Goal: Task Accomplishment & Management: Complete application form

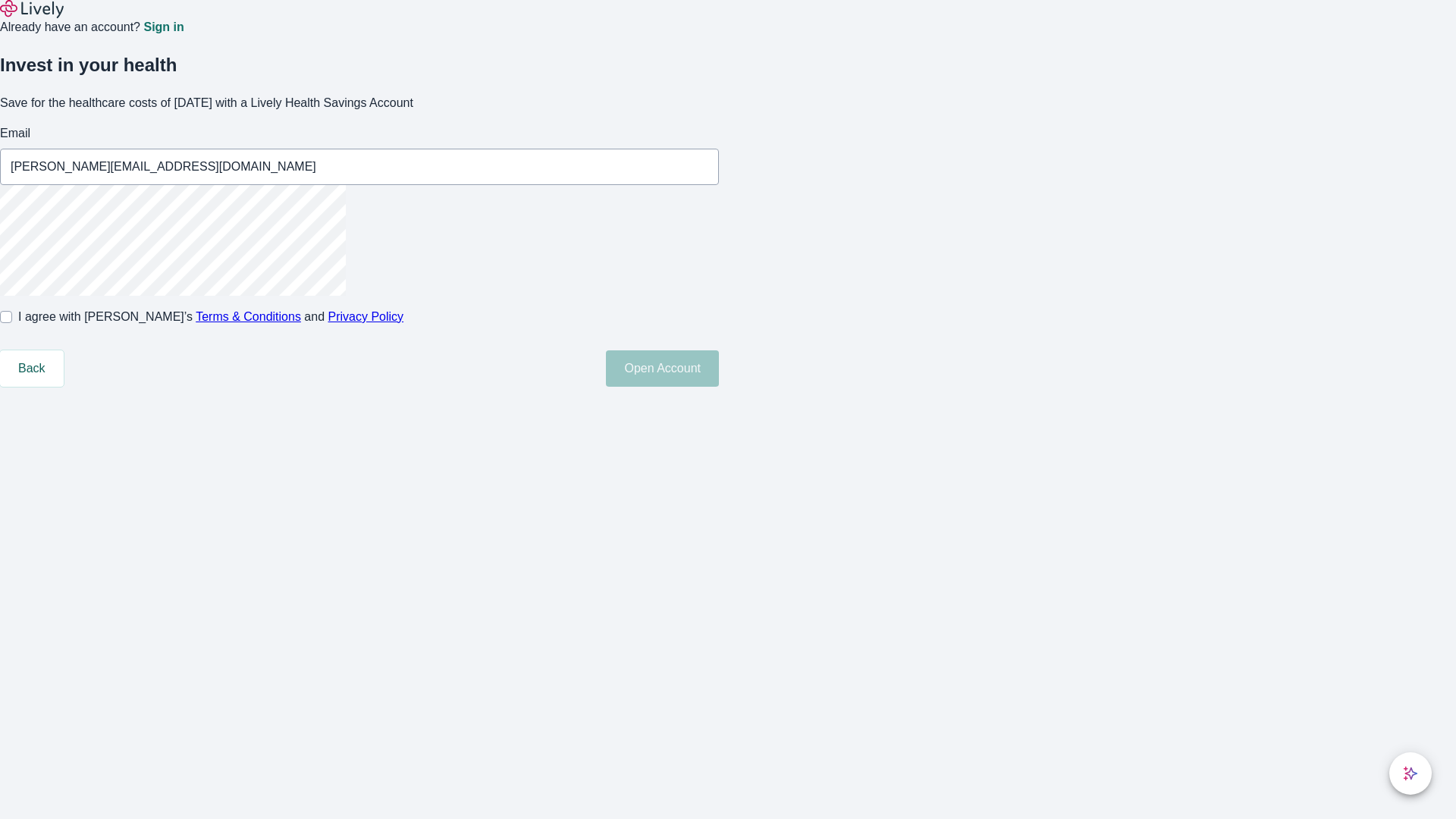
click at [12, 324] on input "I agree with Lively’s Terms & Conditions and Privacy Policy" at bounding box center [6, 317] width 12 height 12
checkbox input "true"
click at [719, 387] on button "Open Account" at bounding box center [662, 369] width 113 height 36
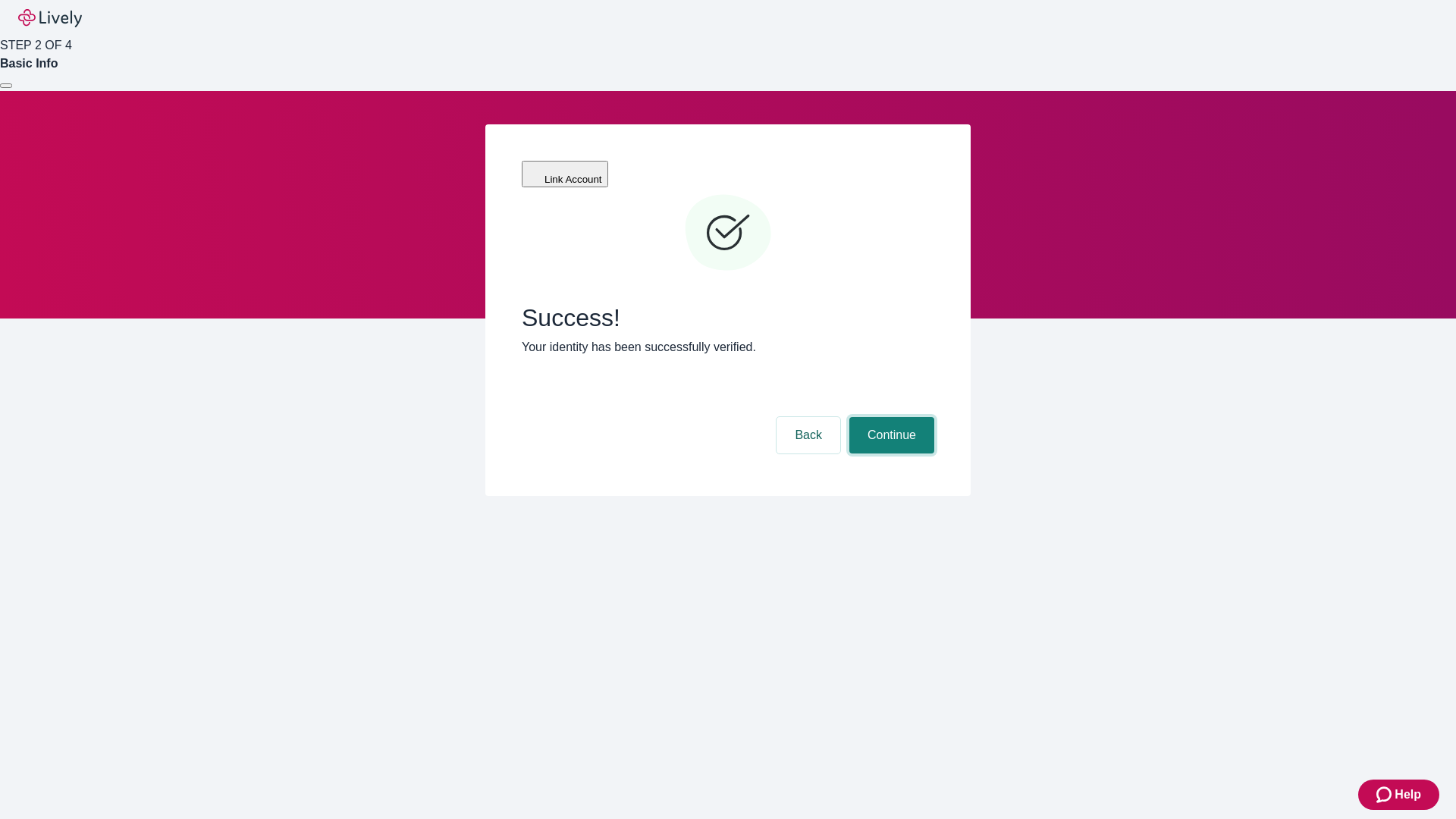
click at [889, 417] on button "Continue" at bounding box center [892, 435] width 85 height 36
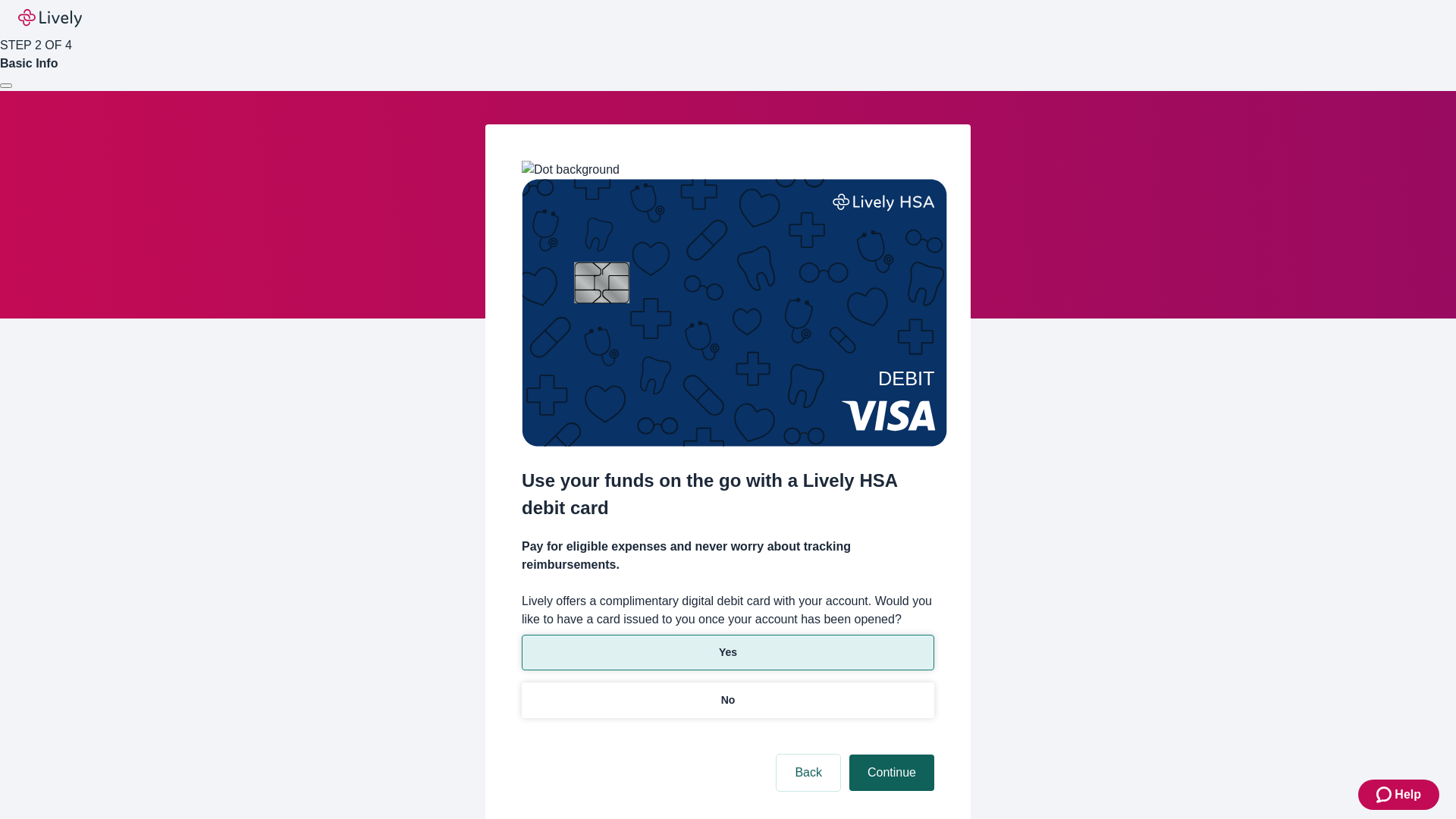
click at [727, 693] on p "No" at bounding box center [729, 700] width 15 height 16
click at [889, 755] on button "Continue" at bounding box center [892, 773] width 85 height 36
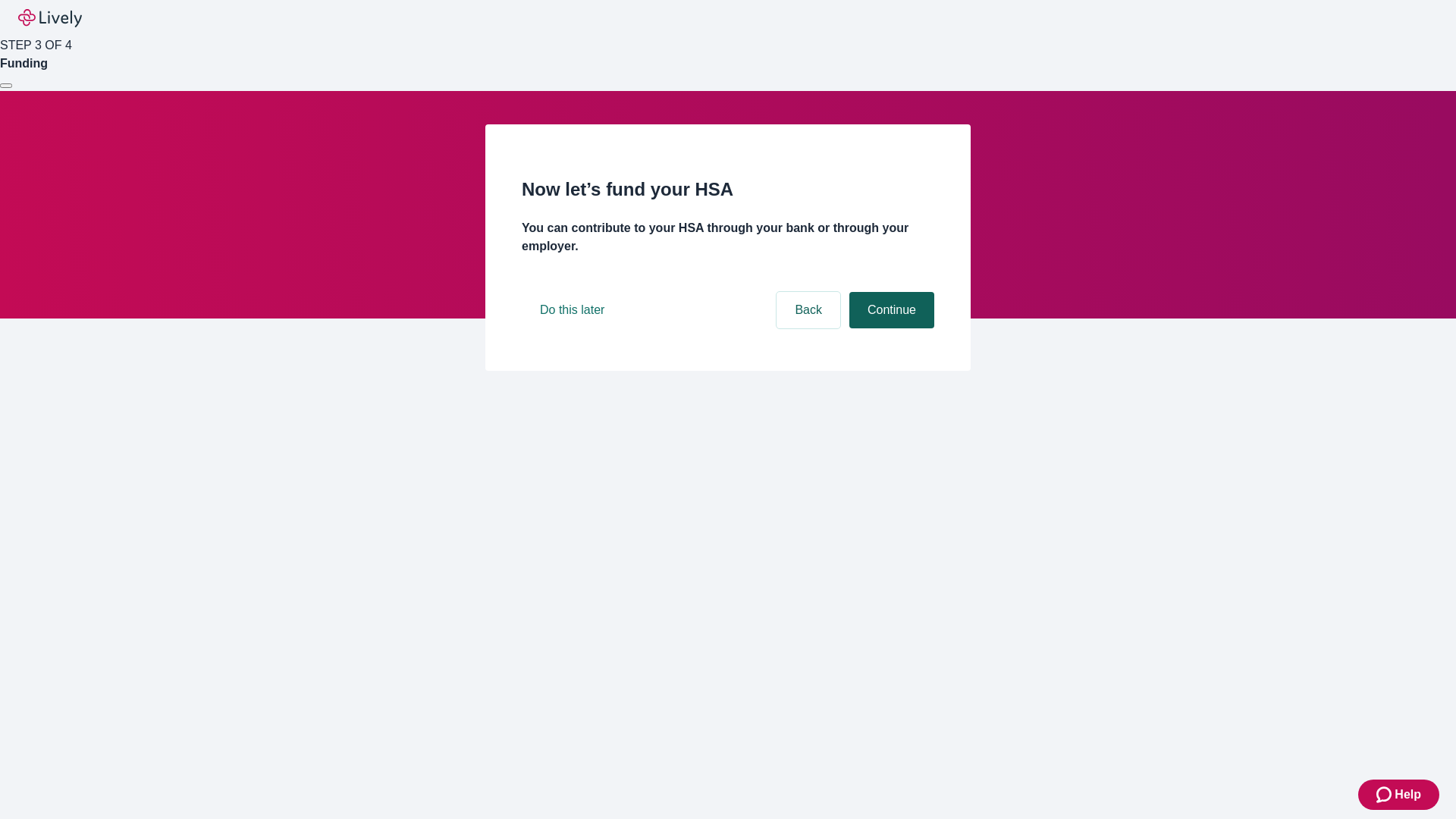
click at [889, 328] on button "Continue" at bounding box center [892, 310] width 85 height 36
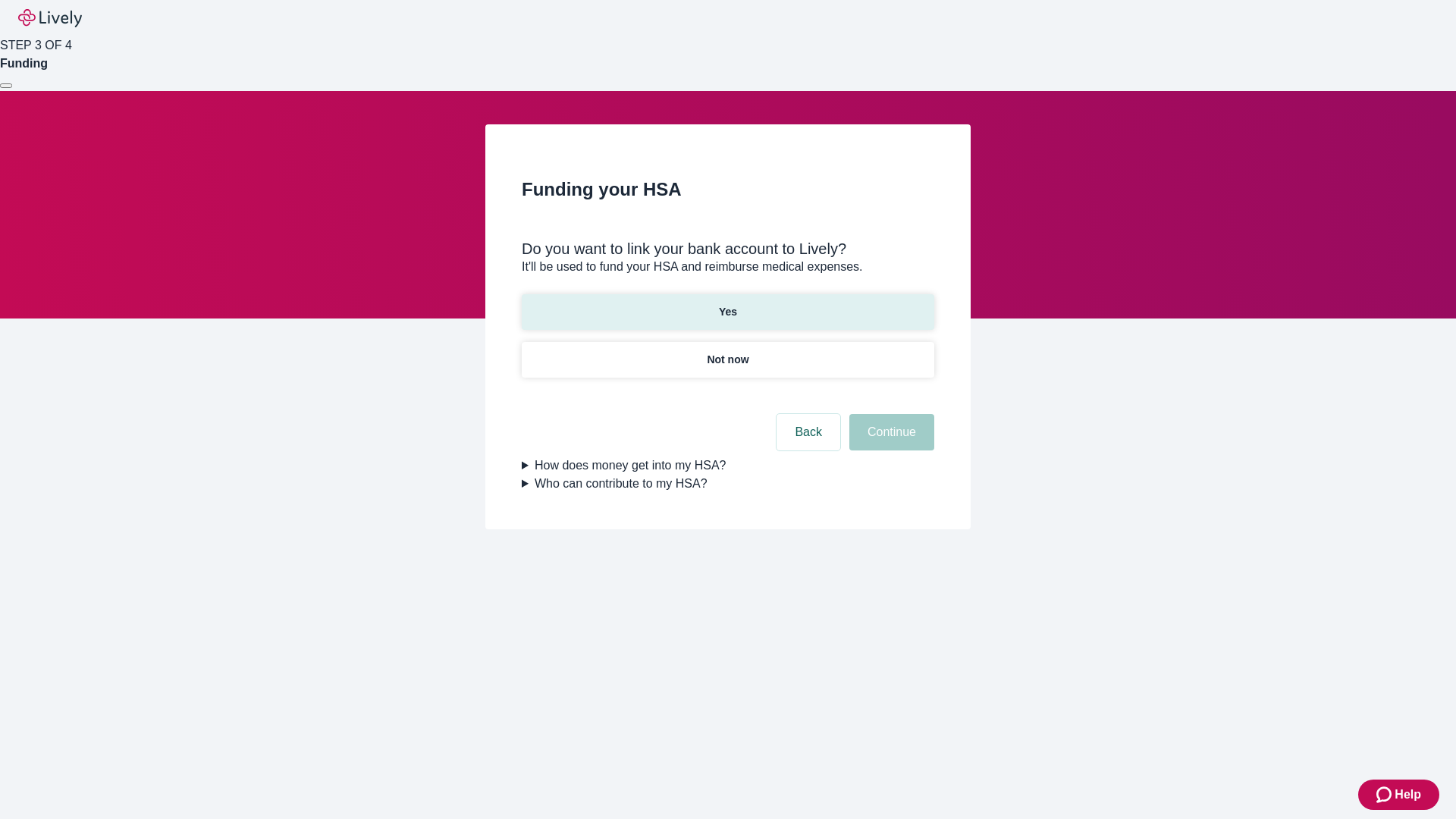
click at [727, 304] on p "Yes" at bounding box center [728, 311] width 18 height 16
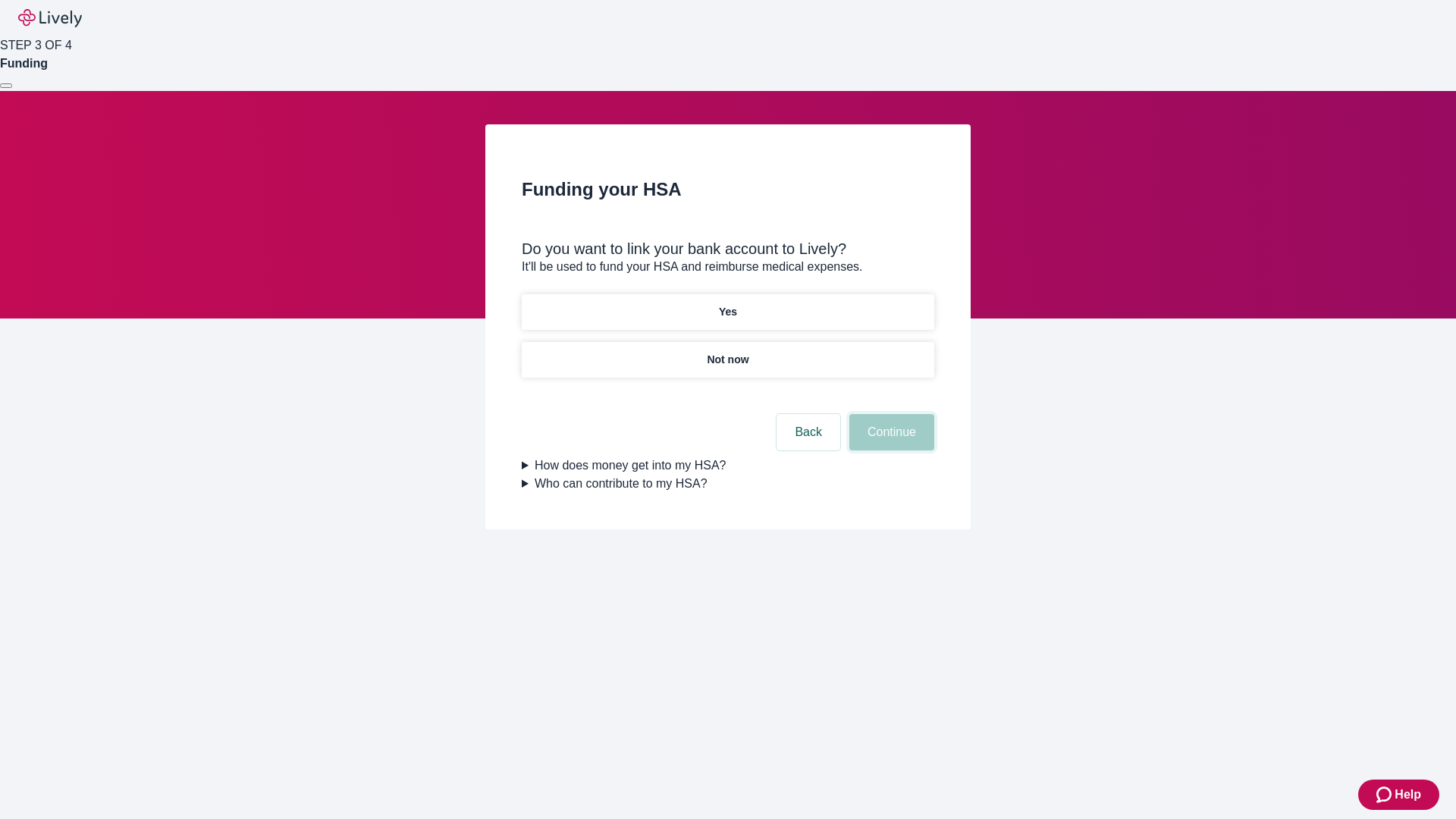
click at [889, 414] on button "Continue" at bounding box center [892, 432] width 85 height 36
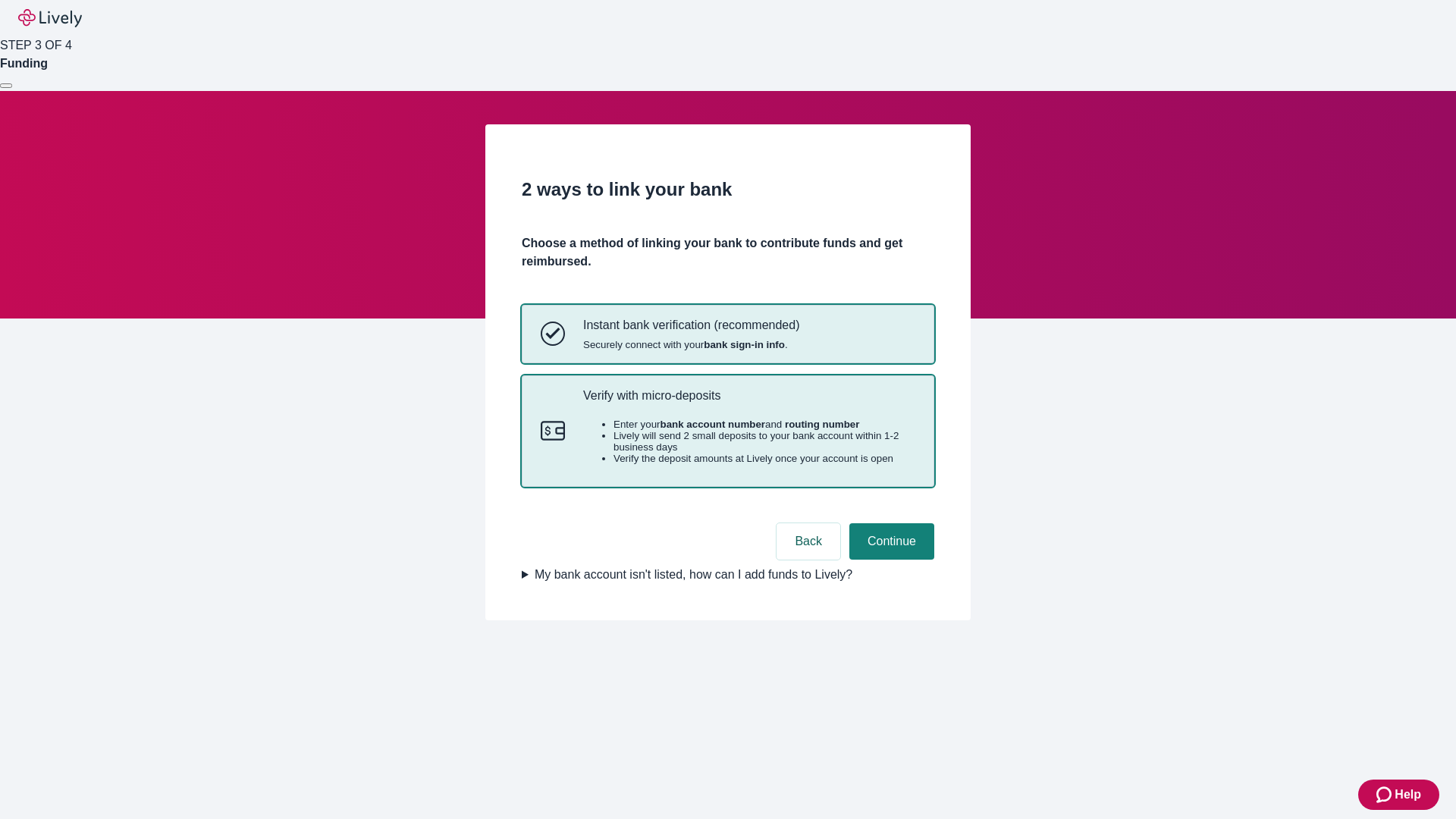
click at [748, 403] on p "Verify with micro-deposits" at bounding box center [749, 396] width 332 height 15
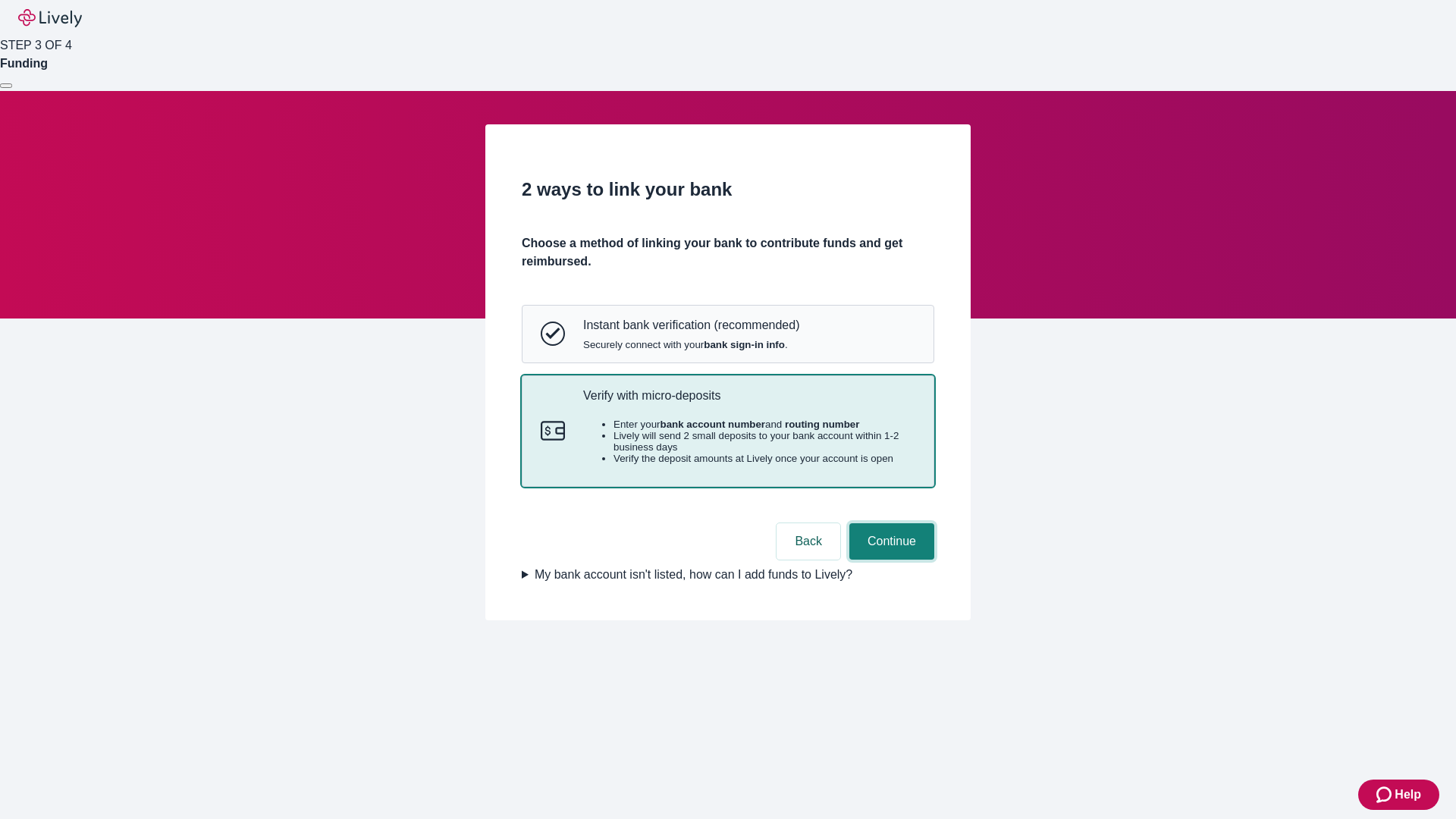
click at [889, 560] on button "Continue" at bounding box center [892, 541] width 85 height 36
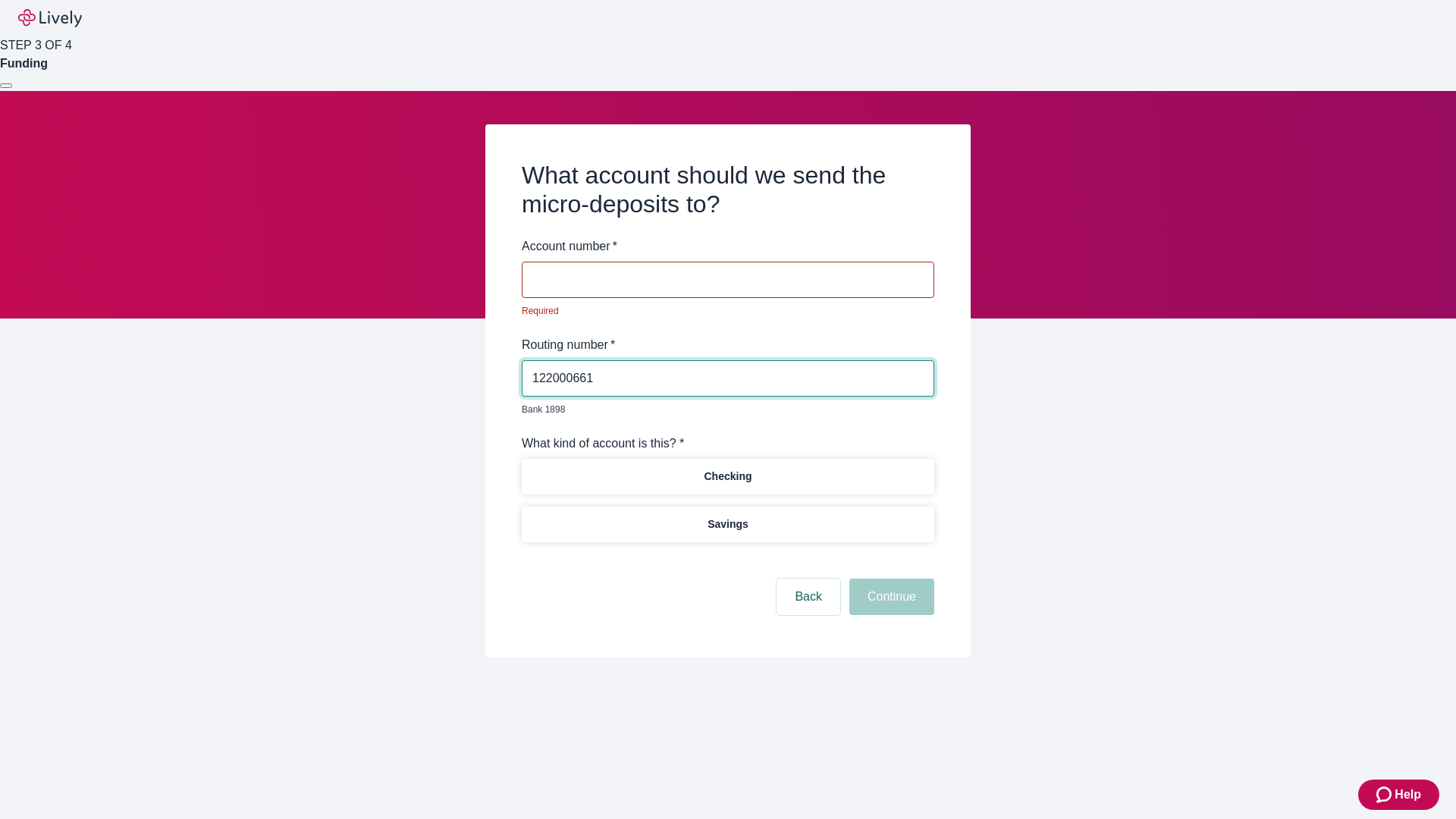
type input "122000661"
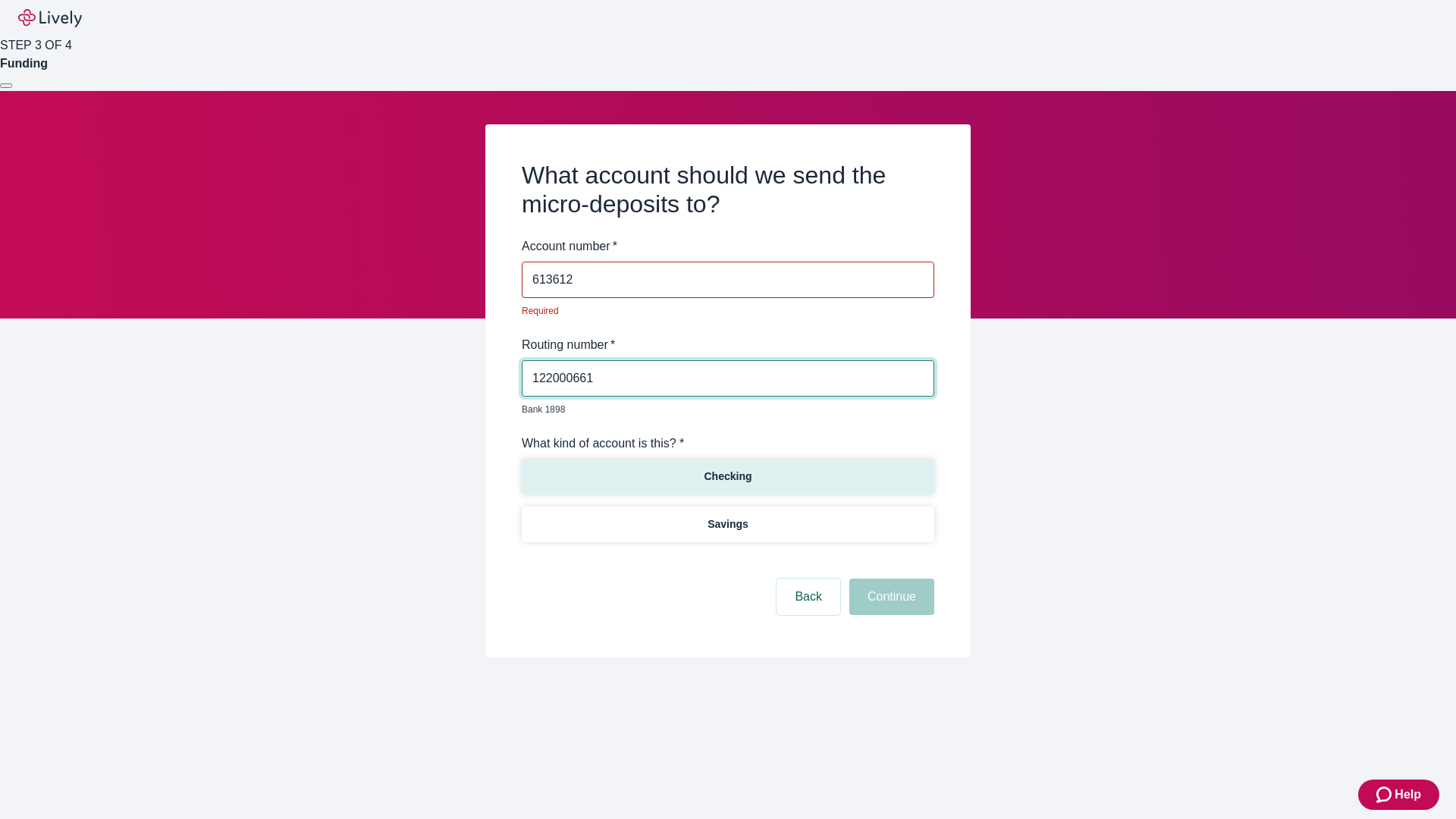
type input "613612"
click at [727, 468] on p "Checking" at bounding box center [728, 476] width 47 height 16
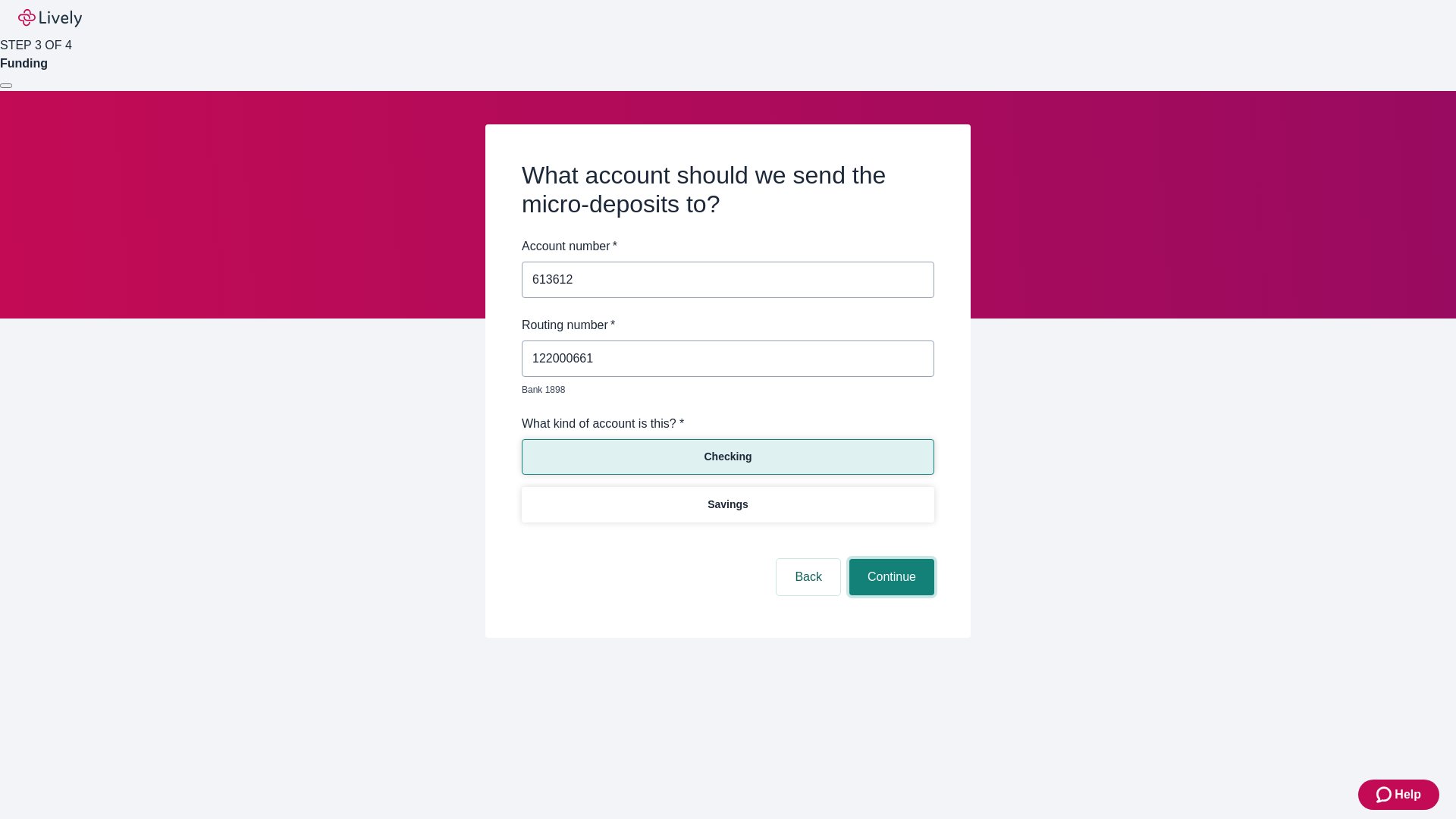
click at [889, 560] on button "Continue" at bounding box center [892, 577] width 85 height 36
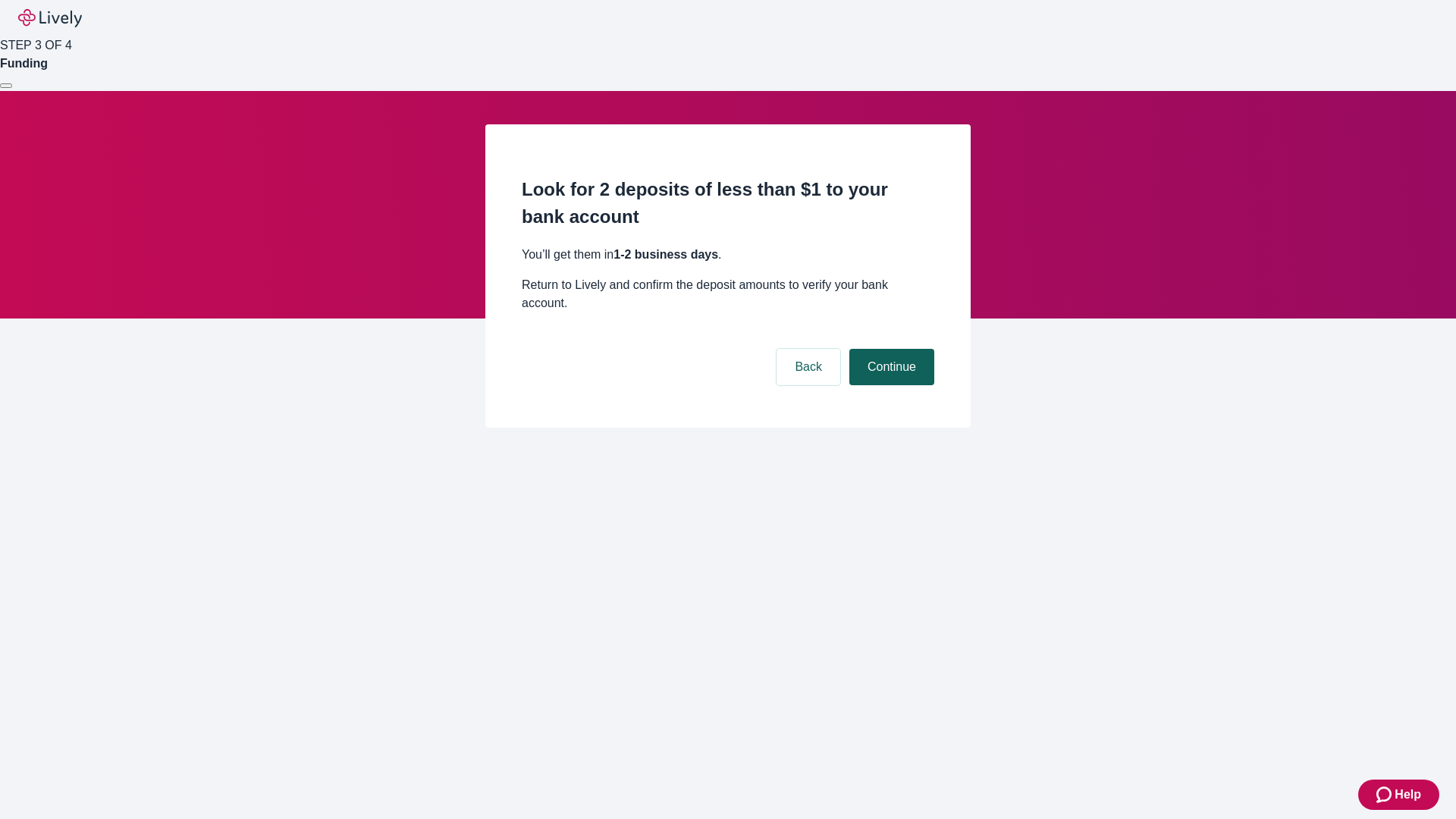
click at [889, 349] on button "Continue" at bounding box center [892, 367] width 85 height 36
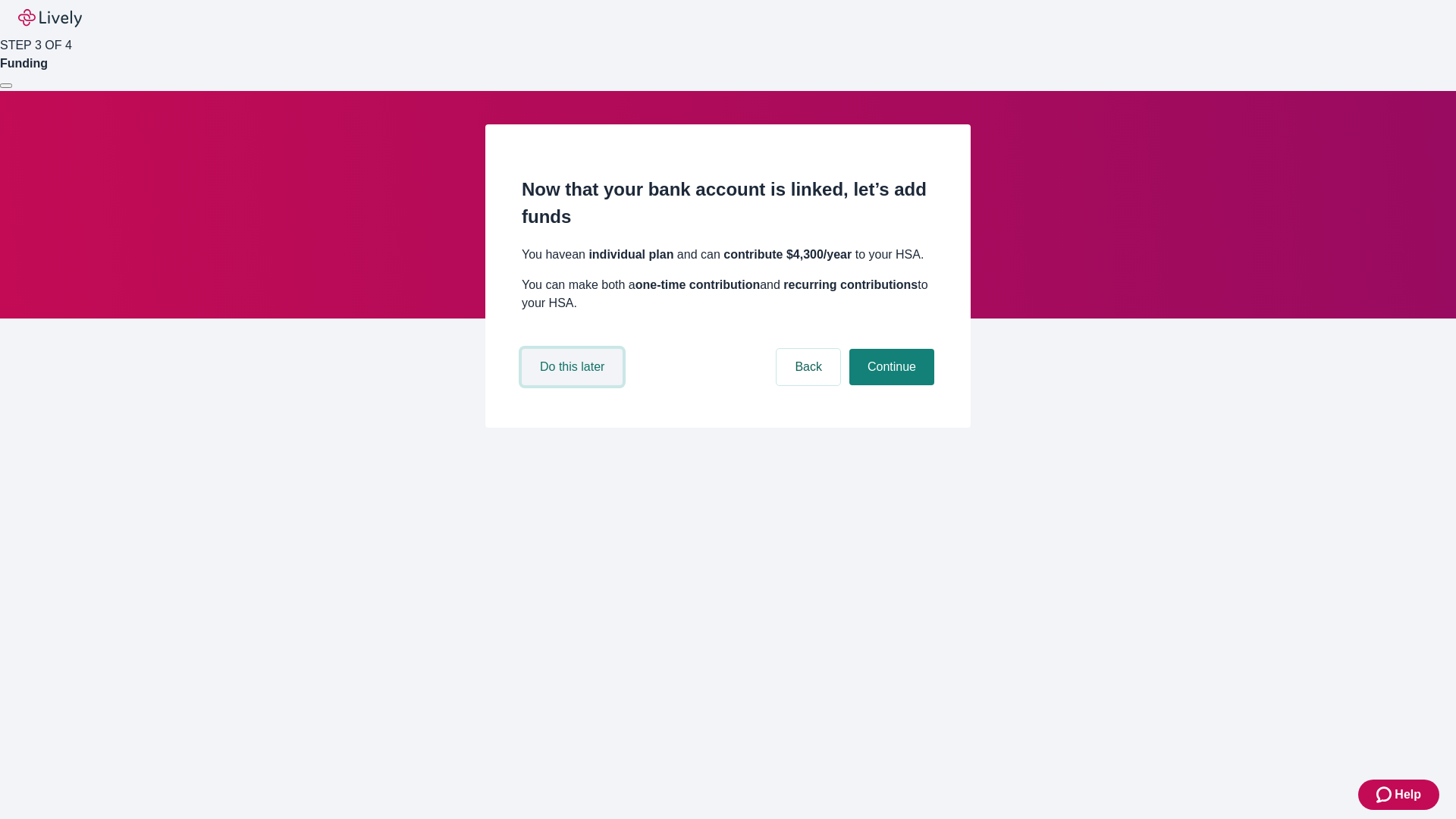
click at [574, 386] on button "Do this later" at bounding box center [572, 367] width 101 height 36
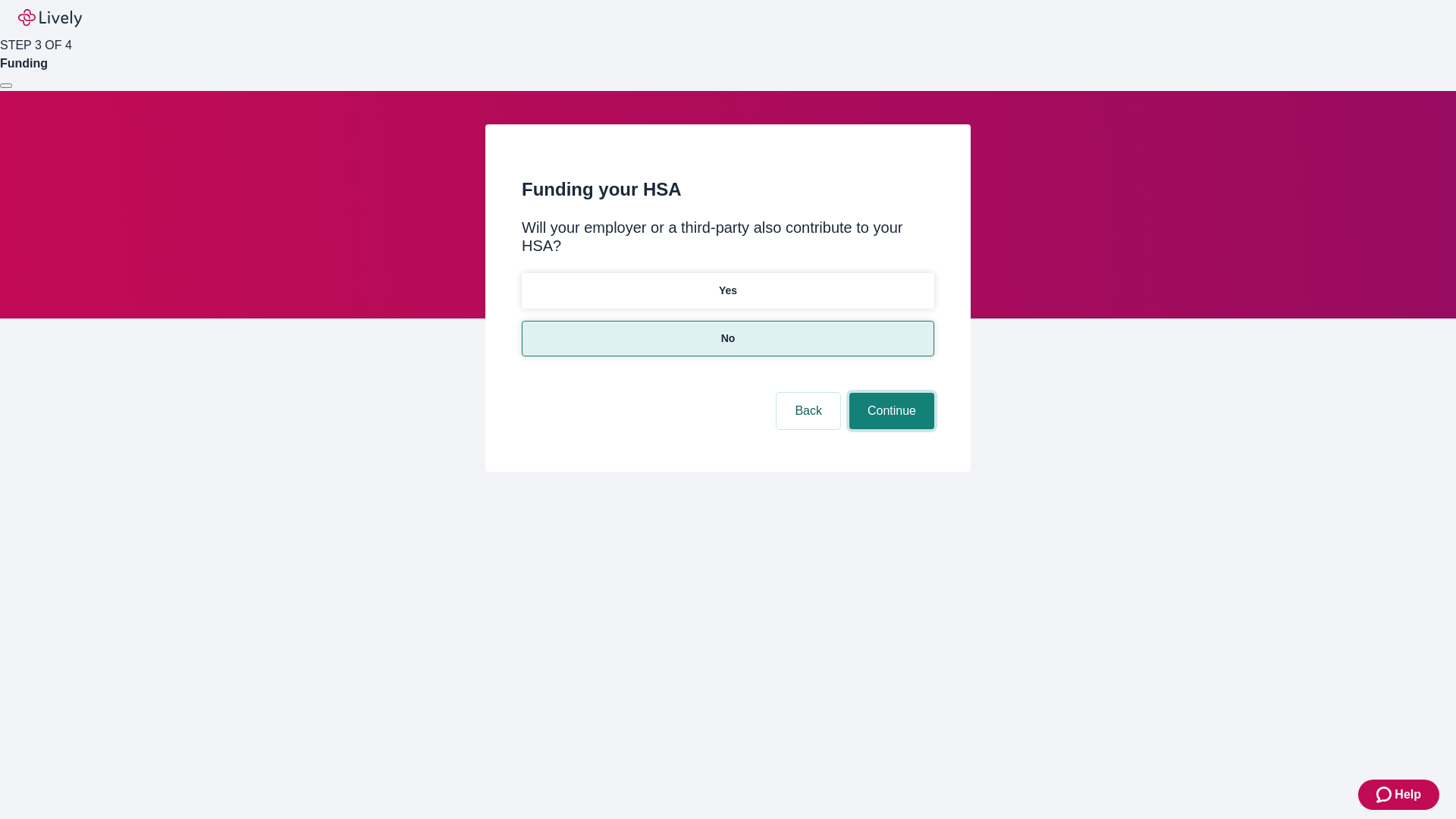
click at [889, 393] on button "Continue" at bounding box center [892, 411] width 85 height 36
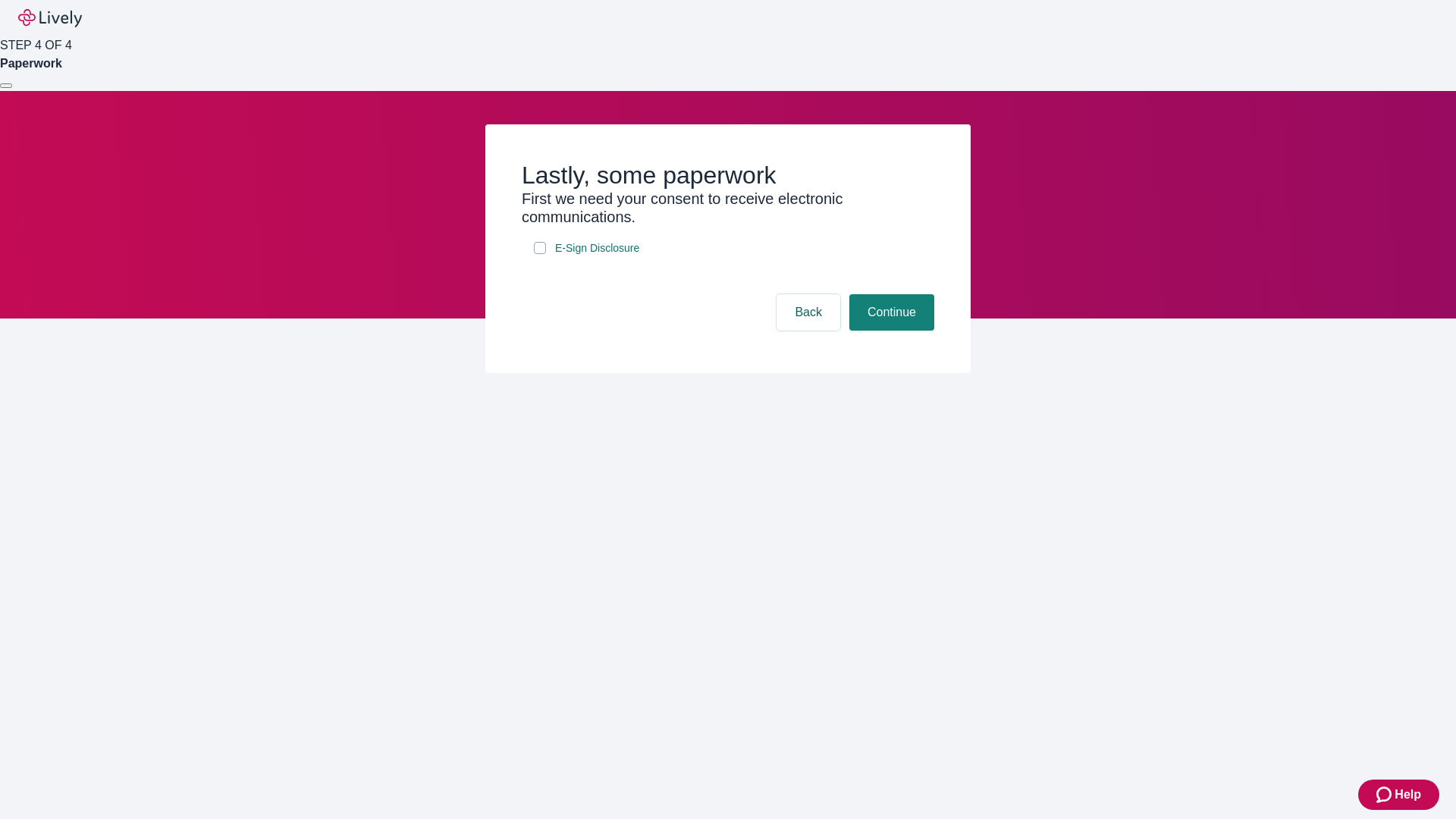
click at [540, 254] on input "E-Sign Disclosure" at bounding box center [540, 247] width 12 height 12
checkbox input "true"
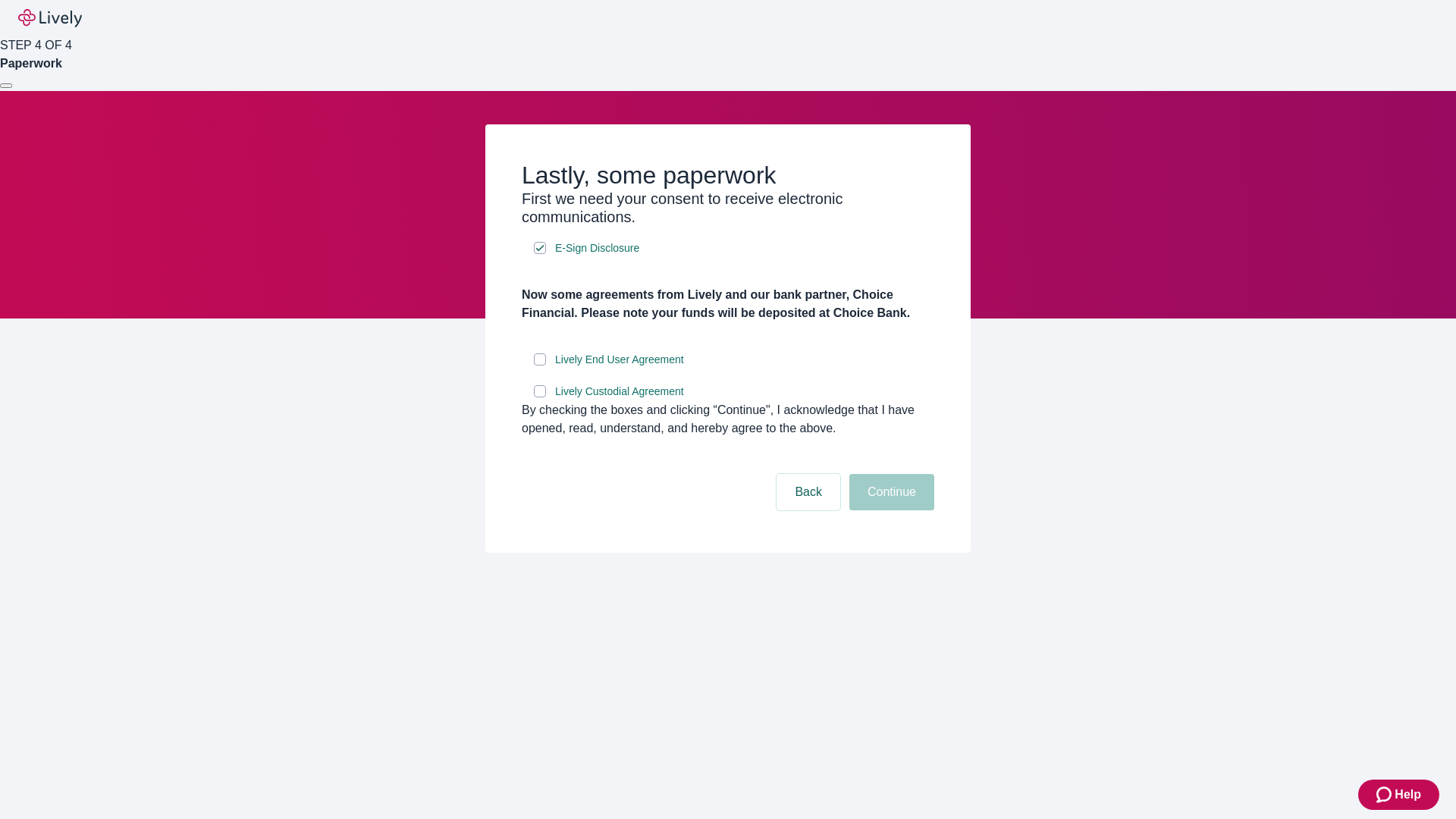
click at [540, 365] on input "Lively End User Agreement" at bounding box center [540, 360] width 12 height 12
checkbox input "true"
click at [540, 397] on input "Lively Custodial Agreement" at bounding box center [540, 391] width 12 height 12
checkbox input "true"
click at [889, 510] on button "Continue" at bounding box center [892, 492] width 85 height 36
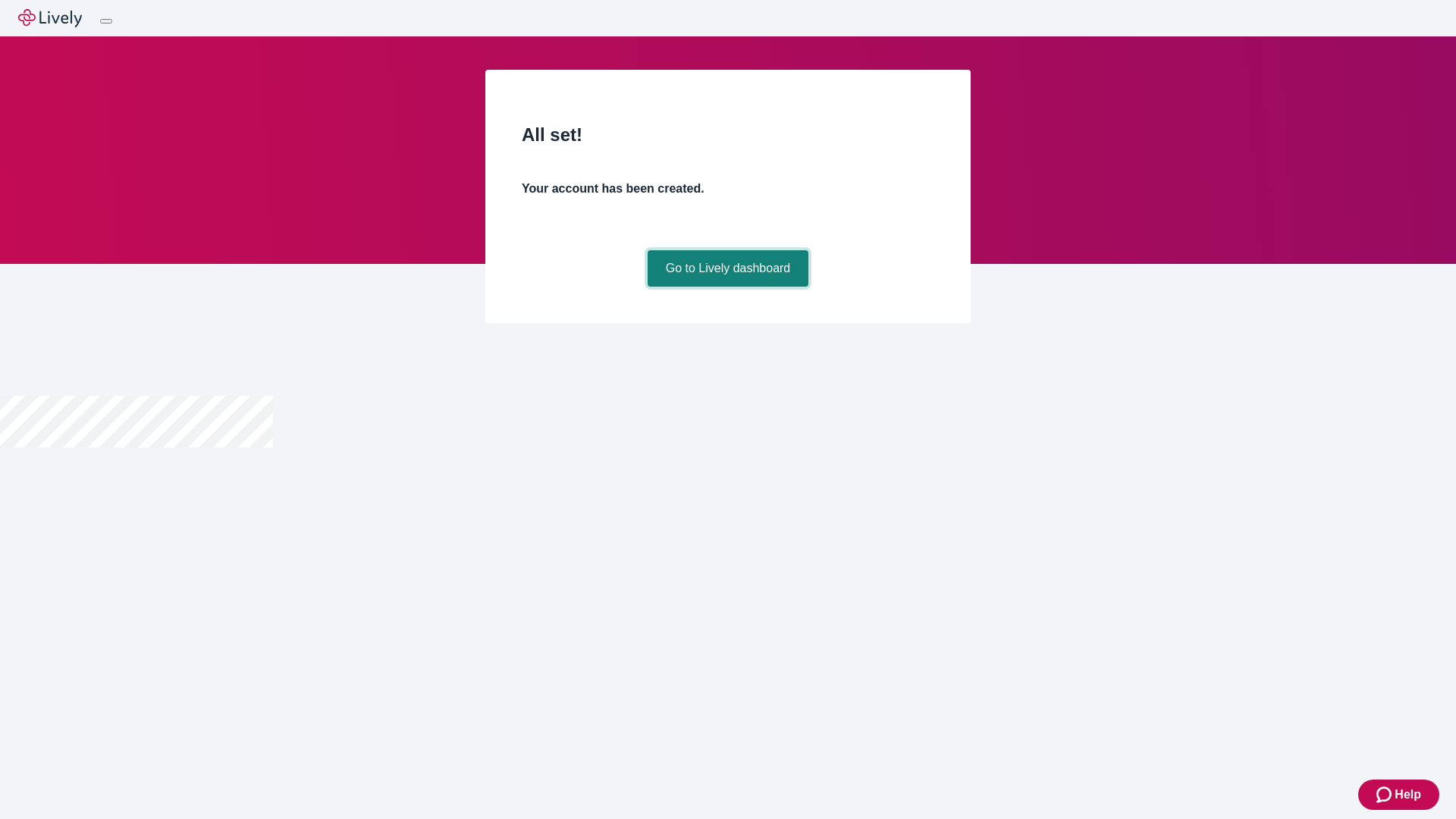
click at [727, 287] on link "Go to Lively dashboard" at bounding box center [728, 269] width 161 height 36
